Goal: Information Seeking & Learning: Learn about a topic

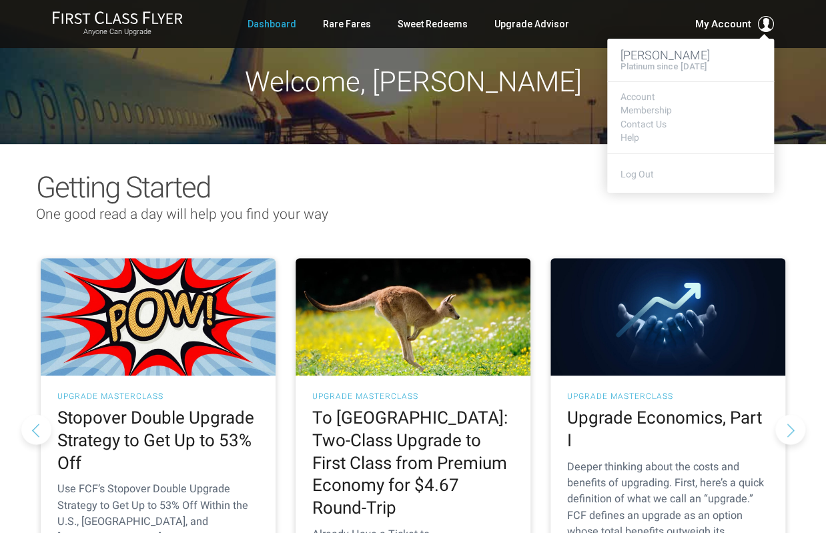
click at [731, 21] on span "My Account" at bounding box center [723, 24] width 56 height 16
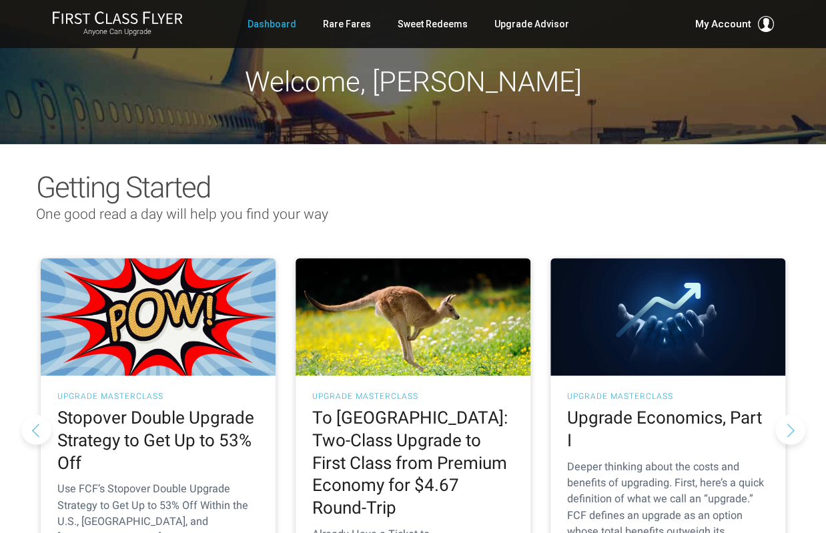
click at [783, 182] on h2 "Getting Started" at bounding box center [413, 187] width 754 height 32
click at [346, 22] on link "Rare Fares" at bounding box center [347, 24] width 48 height 24
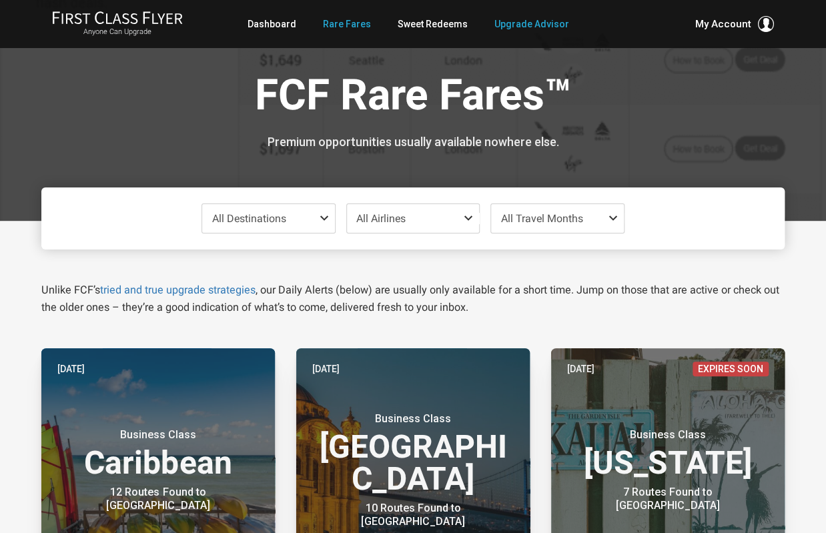
click at [514, 29] on link "Upgrade Advisor" at bounding box center [531, 24] width 75 height 24
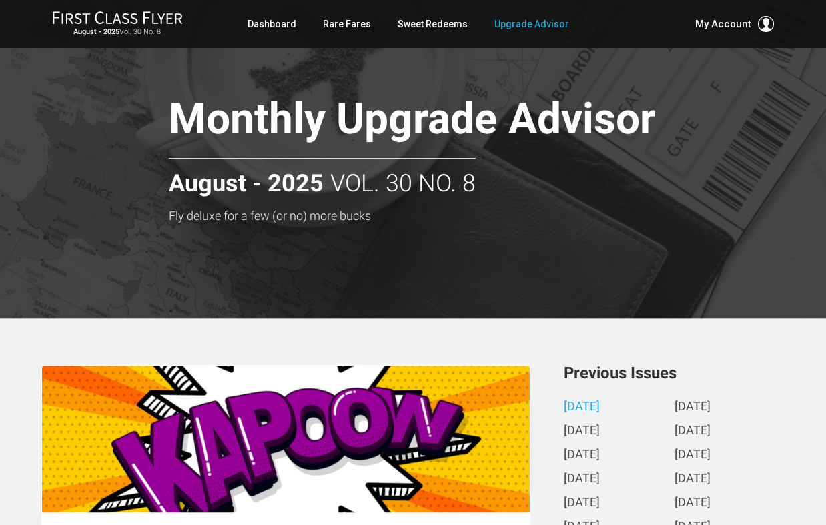
drag, startPoint x: 825, startPoint y: 83, endPoint x: 825, endPoint y: 98, distance: 15.3
click at [825, 98] on div at bounding box center [413, 159] width 826 height 318
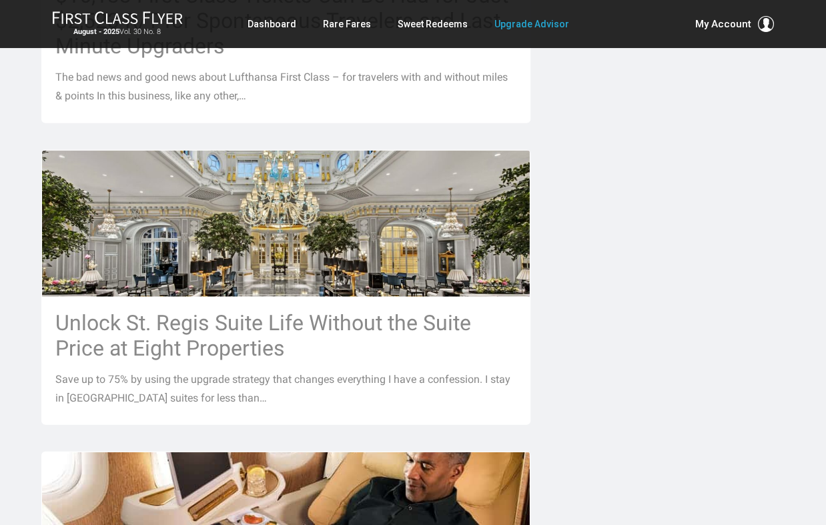
scroll to position [1025, 0]
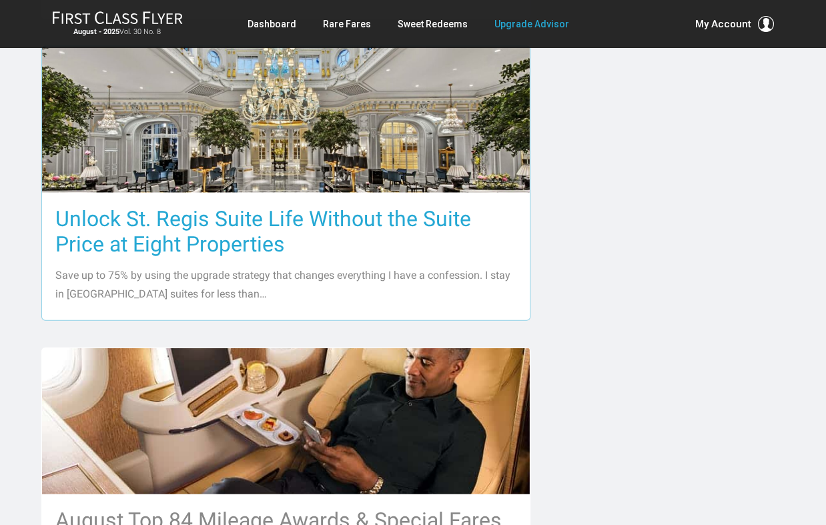
click at [259, 192] on div "Unlock St. Regis Suite Life Without the Suite Price at Eight Properties Save up…" at bounding box center [286, 255] width 488 height 127
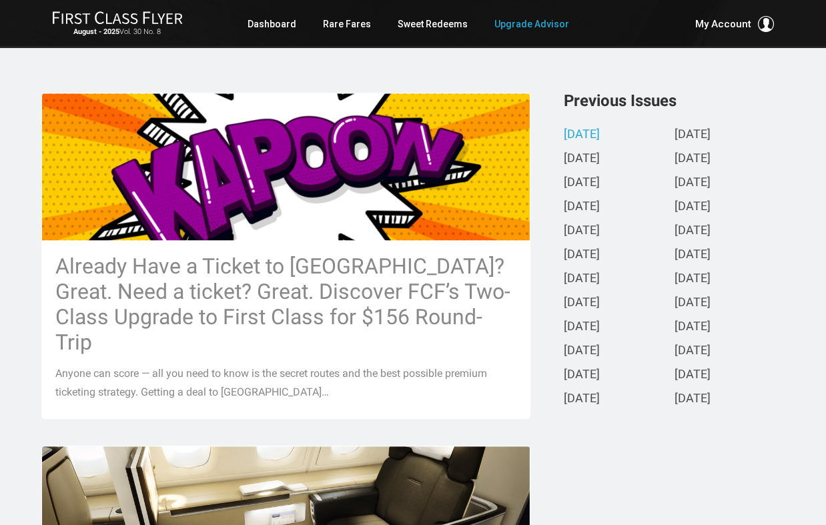
scroll to position [330, 0]
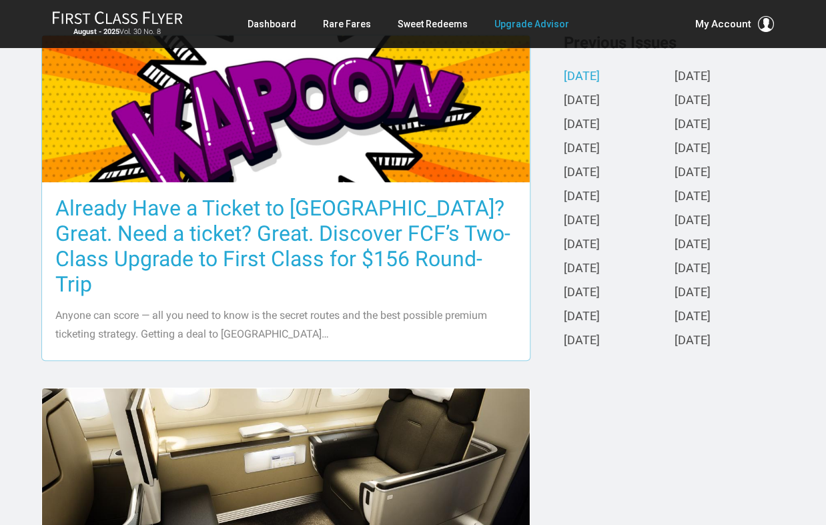
click at [177, 175] on img at bounding box center [286, 108] width 488 height 259
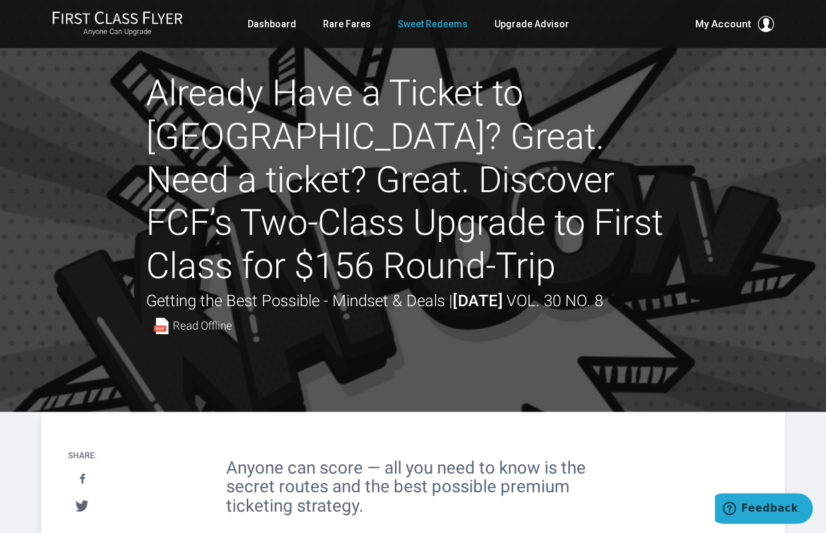
click at [424, 27] on link "Sweet Redeems" at bounding box center [433, 24] width 70 height 24
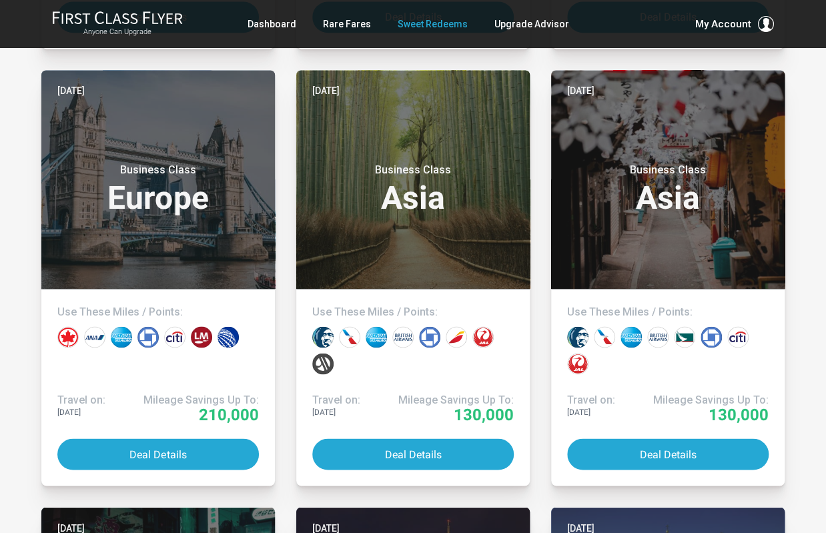
scroll to position [641, 0]
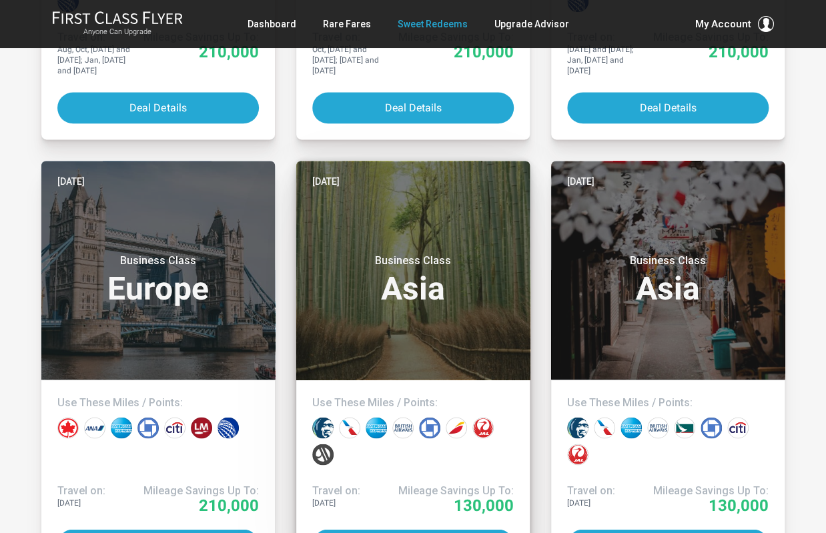
click at [469, 241] on div "Business Class Asia" at bounding box center [412, 276] width 201 height 71
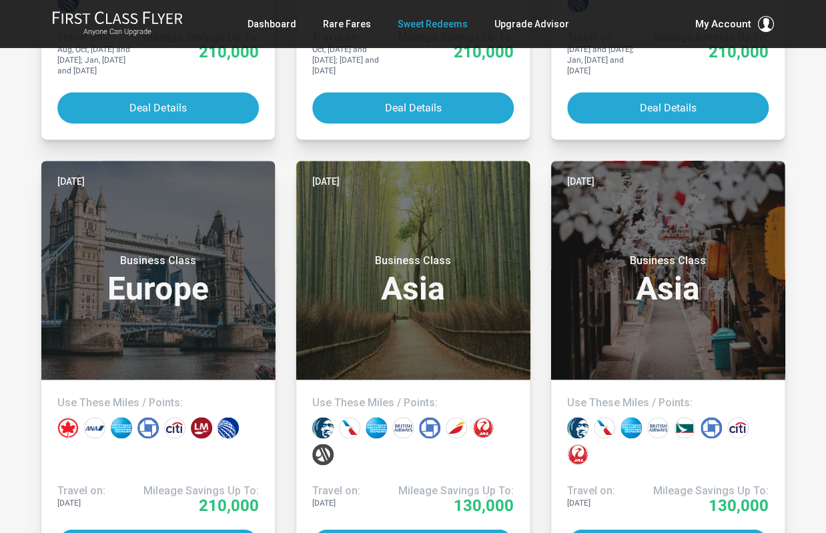
scroll to position [0, 0]
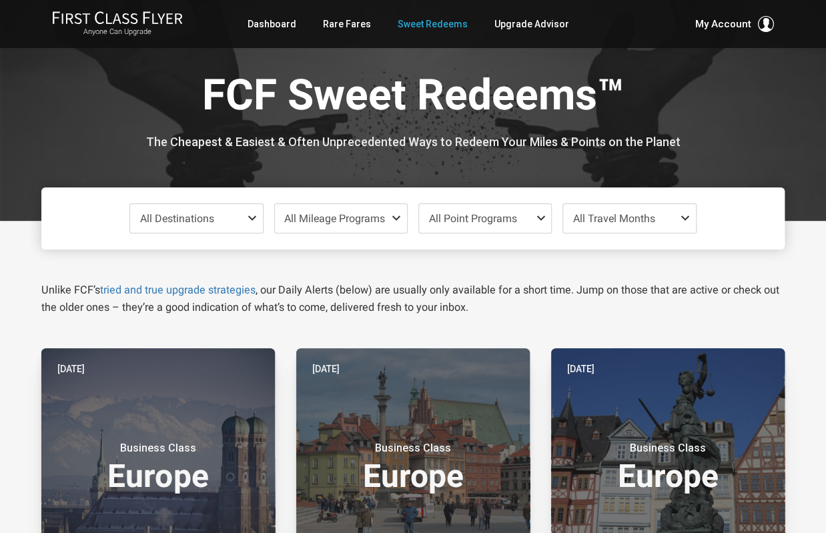
click at [686, 218] on span at bounding box center [688, 218] width 16 height 11
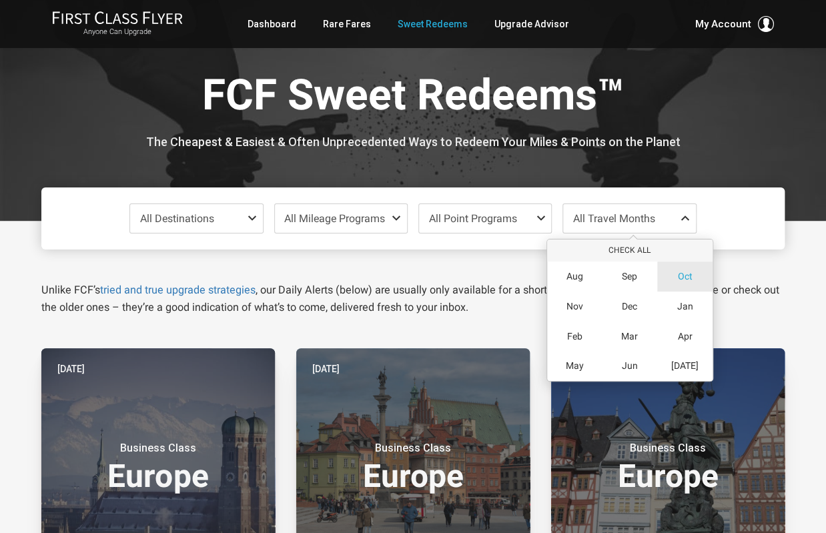
click at [686, 278] on span "Oct" at bounding box center [684, 276] width 15 height 11
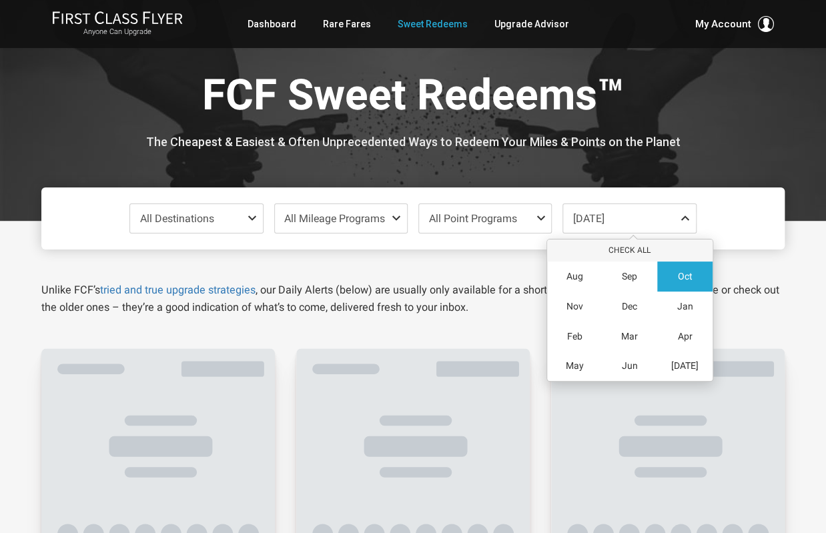
click at [785, 267] on div "Unlike FCF’s tried and true upgrade strategies , our Daily Alerts (below) are u…" at bounding box center [412, 283] width 763 height 67
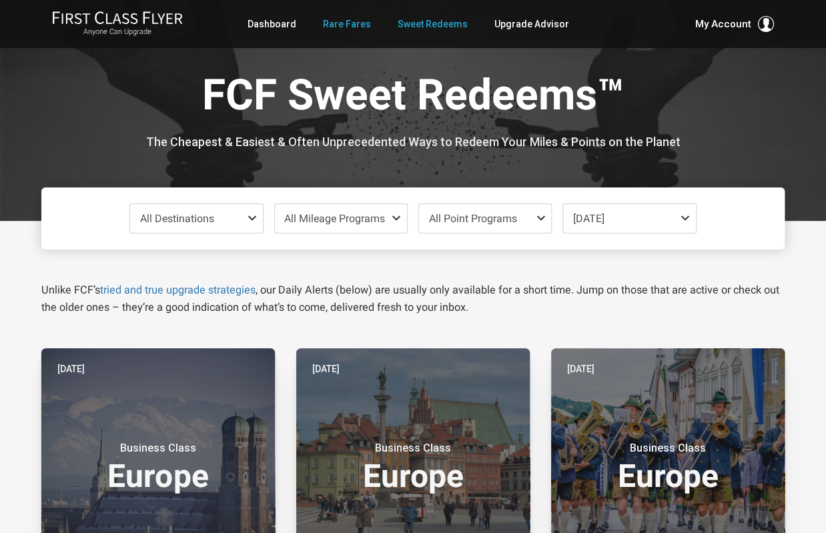
click at [345, 29] on link "Rare Fares" at bounding box center [347, 24] width 48 height 24
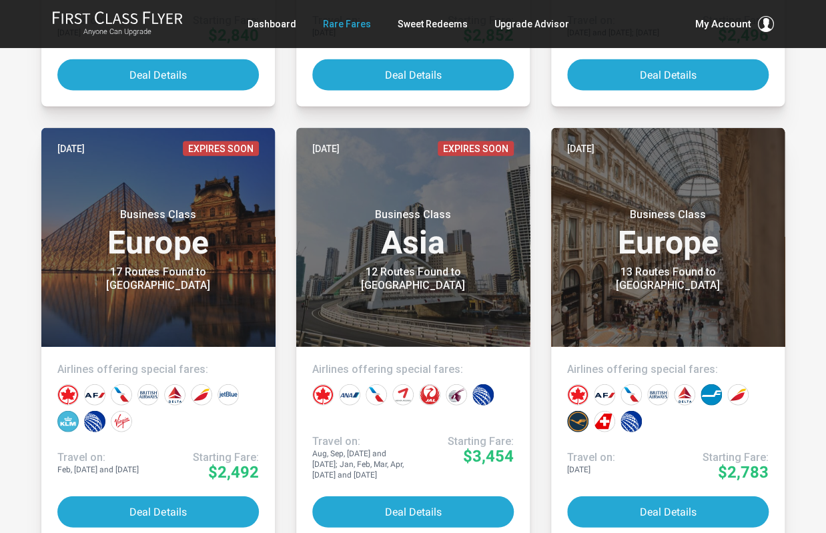
scroll to position [3213, 0]
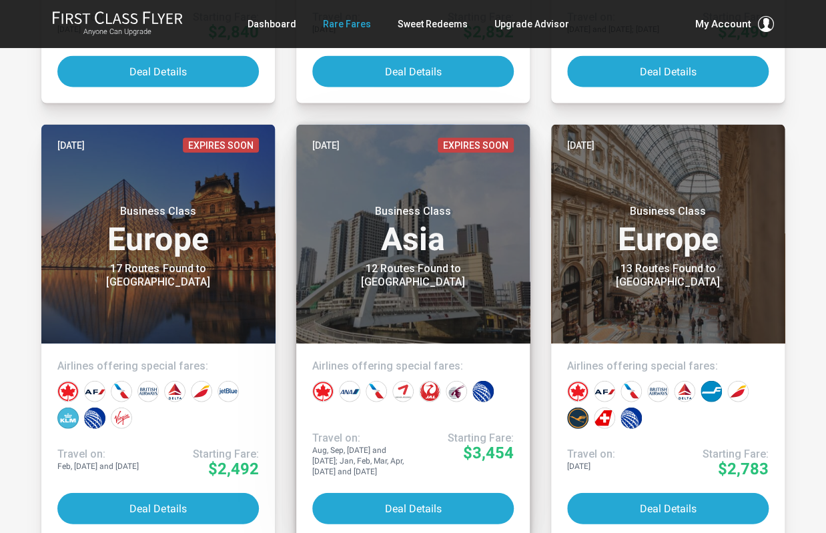
click at [420, 227] on h3 "Business Class Asia" at bounding box center [412, 230] width 201 height 51
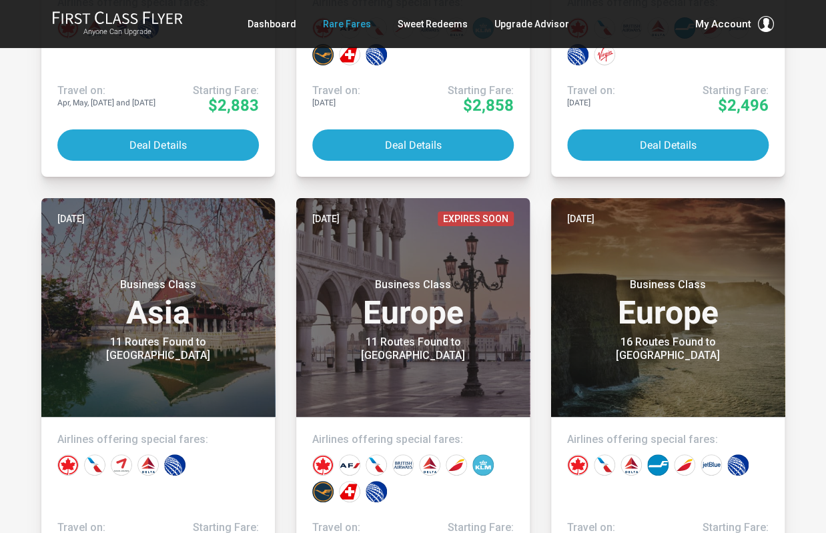
scroll to position [4249, 0]
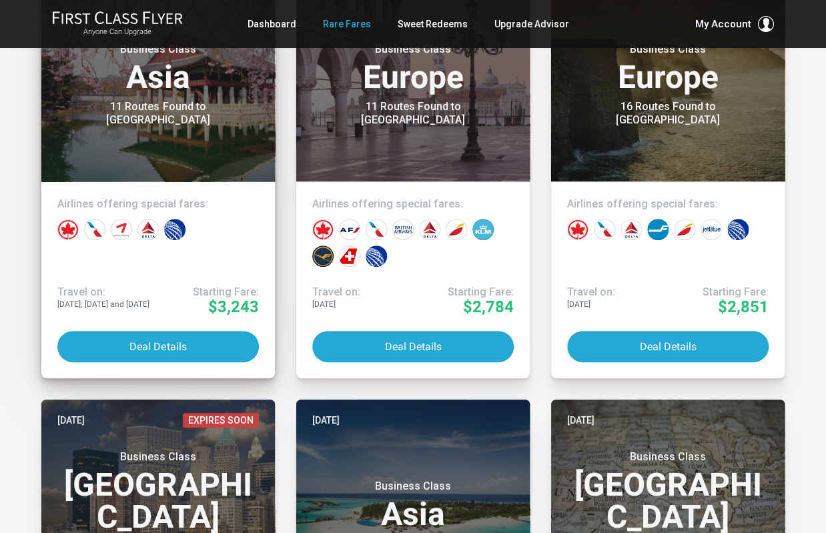
click at [99, 105] on div "11 Routes Found to Seoul" at bounding box center [158, 113] width 167 height 27
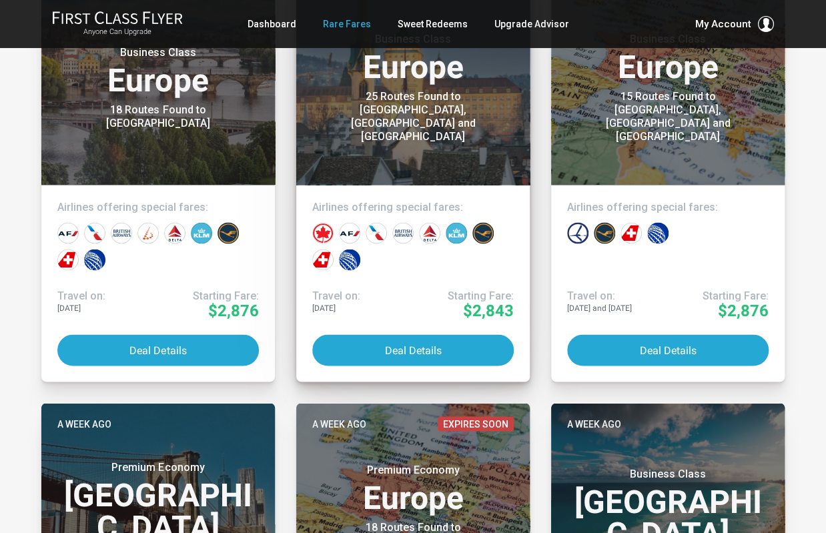
scroll to position [0, 0]
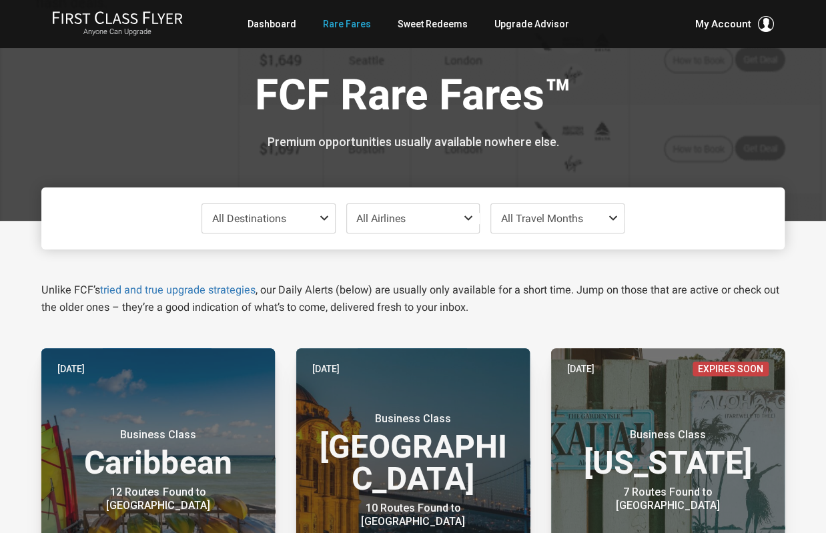
click at [612, 221] on span at bounding box center [616, 218] width 16 height 11
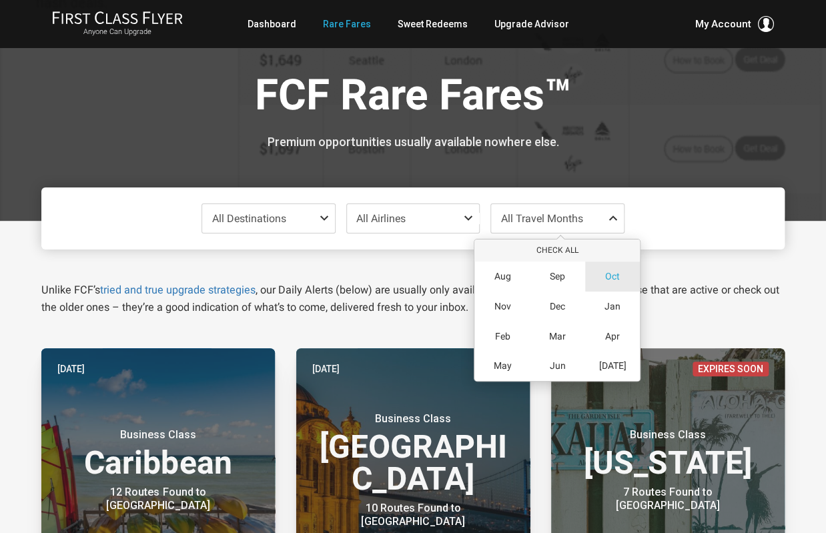
click at [614, 282] on div "Oct" at bounding box center [612, 277] width 55 height 30
click at [787, 247] on div "All Destinations Uncheck All Africa only Asia only Caribbean only Europe only H…" at bounding box center [412, 235] width 763 height 29
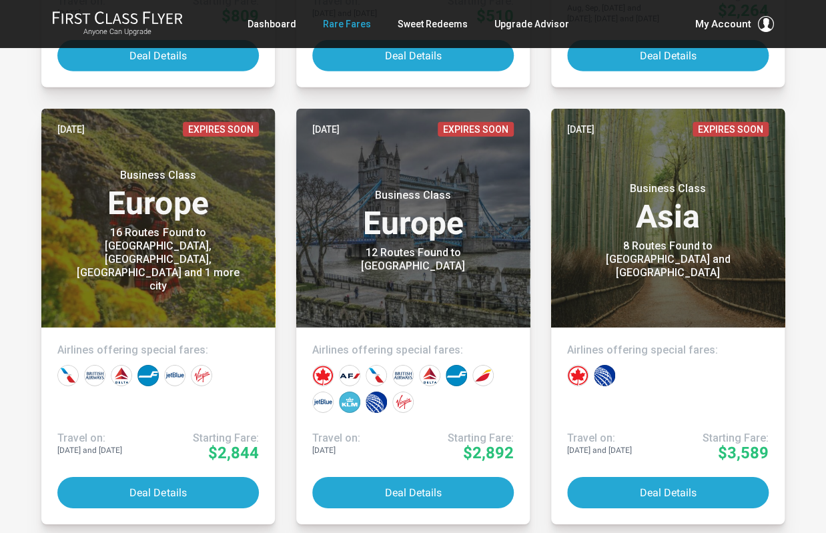
scroll to position [1548, 0]
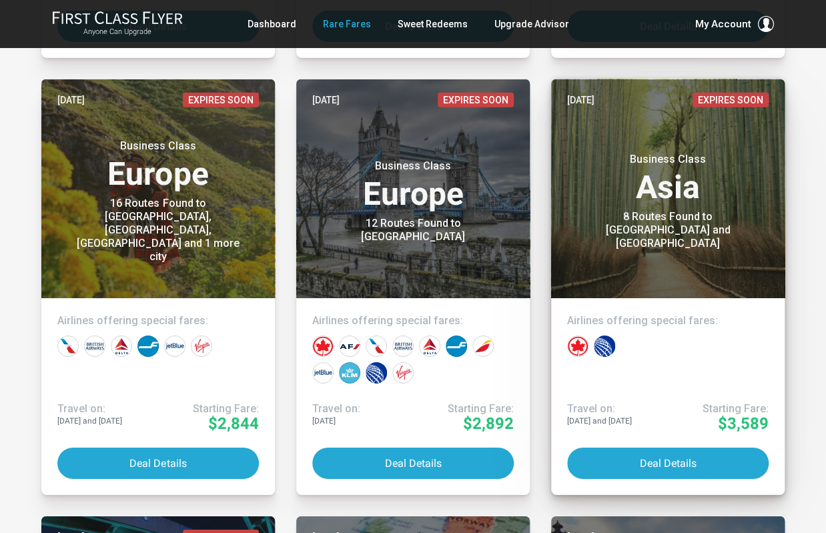
click at [695, 223] on div "8 Routes Found to Osaka and Tokyo" at bounding box center [667, 230] width 167 height 40
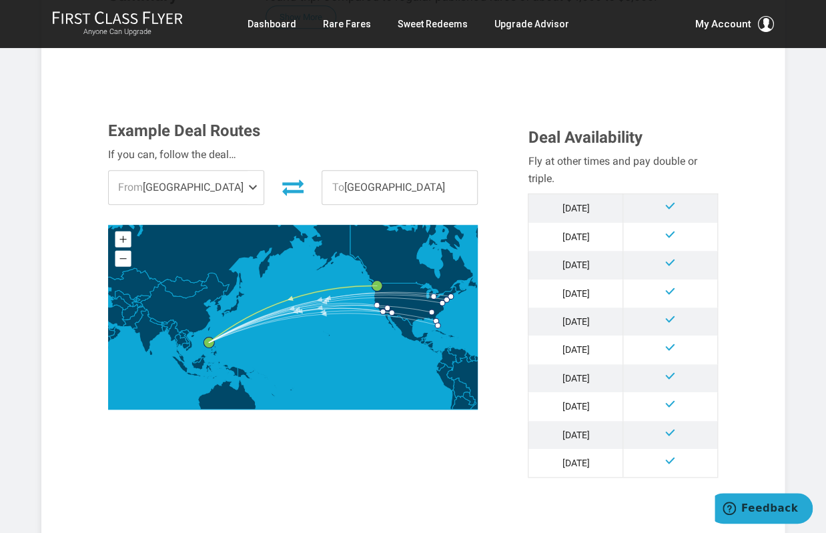
scroll to position [350, 0]
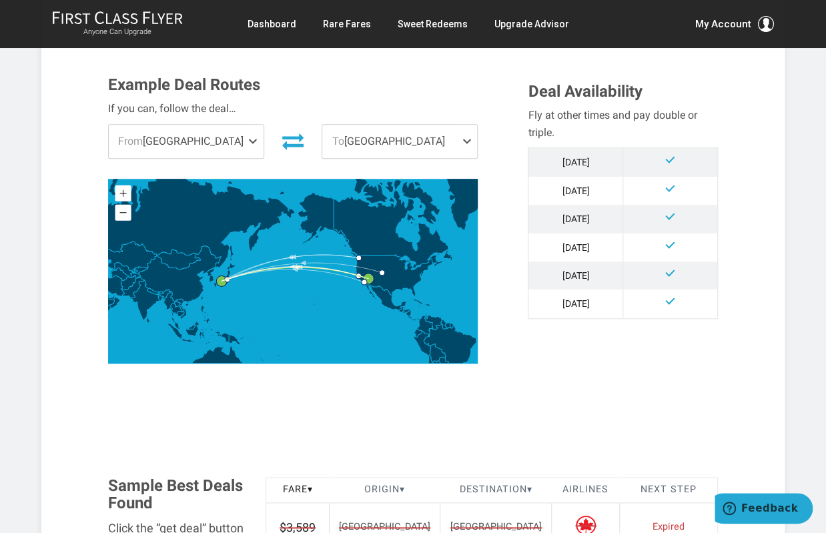
scroll to position [380, 0]
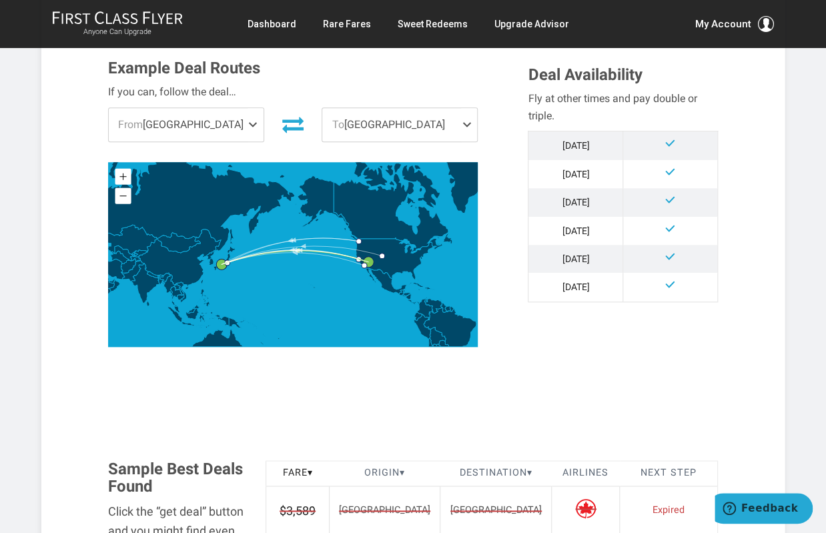
click at [257, 123] on span at bounding box center [256, 124] width 16 height 33
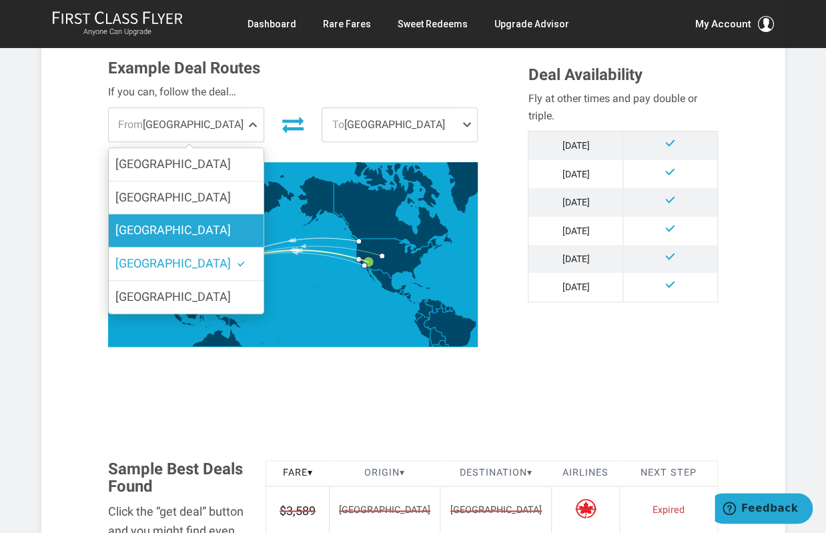
click at [199, 220] on label "[GEOGRAPHIC_DATA]" at bounding box center [186, 230] width 155 height 33
click at [0, 0] on input "[GEOGRAPHIC_DATA]" at bounding box center [0, 0] width 0 height 0
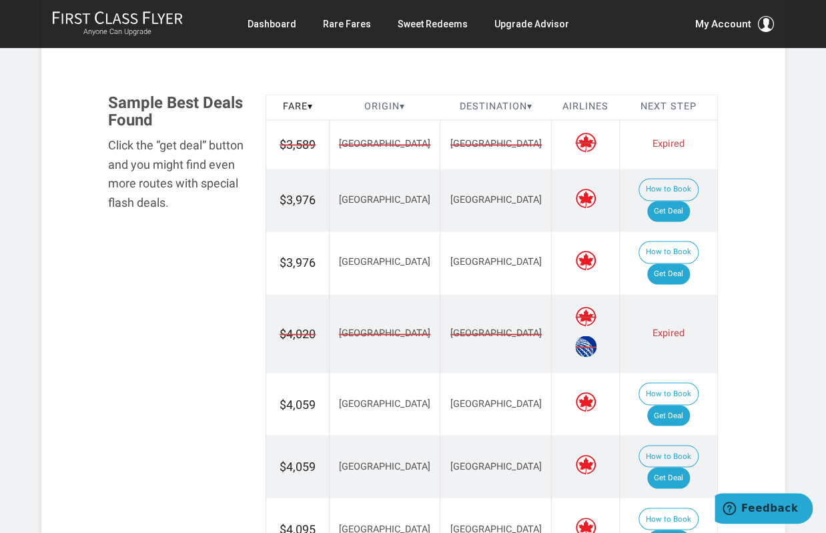
scroll to position [635, 0]
